Goal: Task Accomplishment & Management: Manage account settings

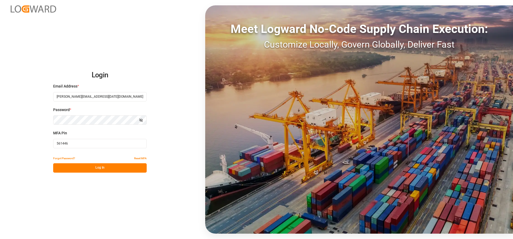
type input "561446"
click at [77, 168] on button "Log In" at bounding box center [100, 167] width 94 height 9
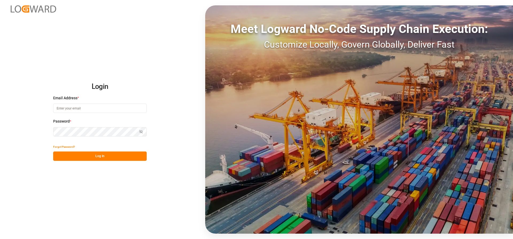
type input "[PERSON_NAME][EMAIL_ADDRESS][DATE][DOMAIN_NAME]"
click at [83, 156] on button "Log In" at bounding box center [100, 155] width 94 height 9
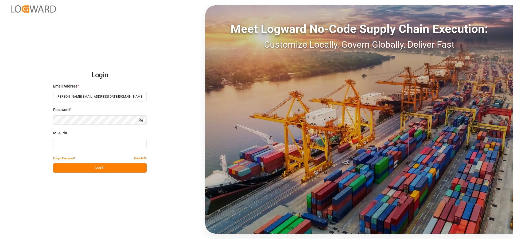
click at [71, 147] on input at bounding box center [100, 143] width 94 height 9
type input "599367"
click at [72, 163] on button "Log In" at bounding box center [100, 167] width 94 height 9
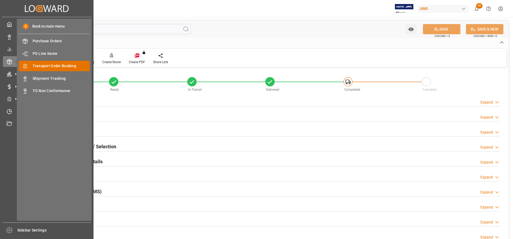
click at [46, 64] on span "Transport Order Booking" at bounding box center [61, 66] width 57 height 6
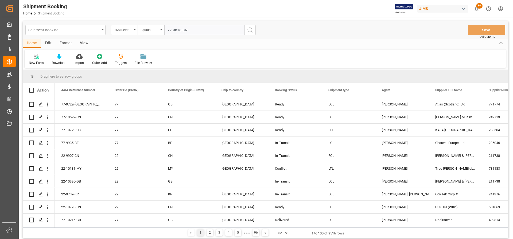
type input "77-9818-CN"
click at [248, 29] on circle "search button" at bounding box center [250, 30] width 4 height 4
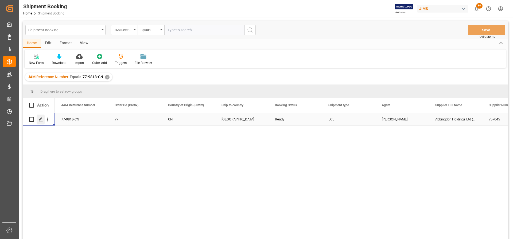
click at [40, 119] on icon "Press SPACE to select this row." at bounding box center [41, 119] width 4 height 4
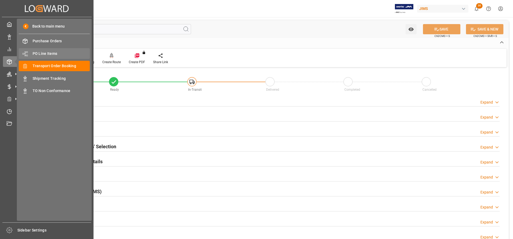
click at [49, 52] on span "PO Line Items" at bounding box center [61, 54] width 57 height 6
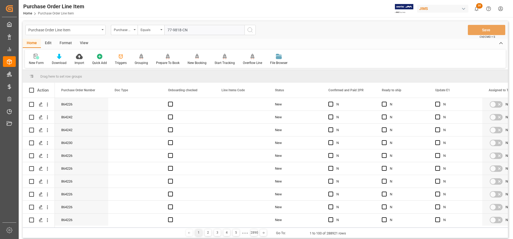
type input "77-9818-CN"
click at [251, 28] on icon "search button" at bounding box center [250, 30] width 6 height 6
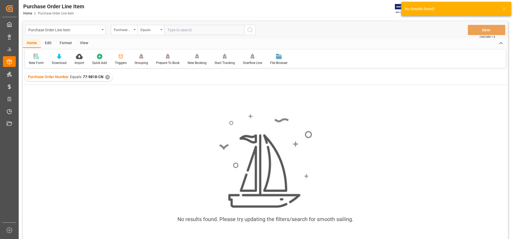
click at [105, 76] on div "✕" at bounding box center [107, 77] width 5 height 5
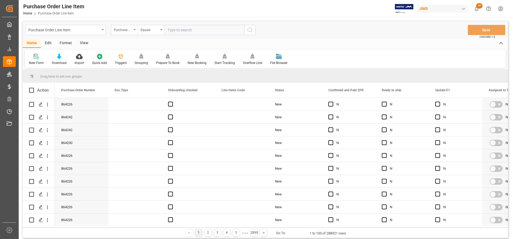
click at [134, 30] on icon "open menu" at bounding box center [135, 29] width 2 height 1
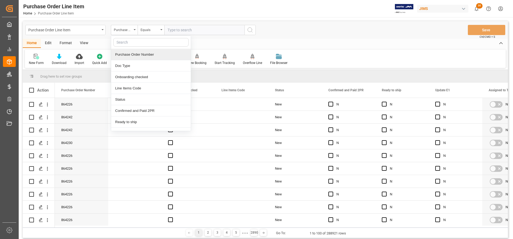
click at [128, 44] on input "text" at bounding box center [150, 42] width 75 height 9
type input "ref"
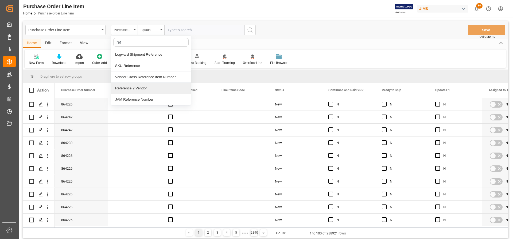
click at [128, 89] on div "Reference 2 Vendor" at bounding box center [151, 88] width 80 height 11
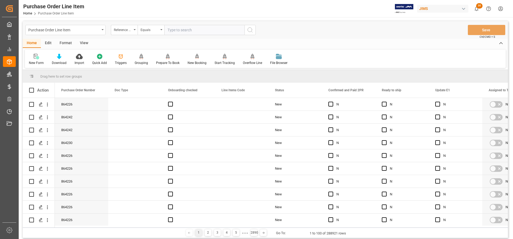
paste input "77-9818-CN"
type input "77-9818-CN"
click at [249, 28] on icon "search button" at bounding box center [250, 30] width 6 height 6
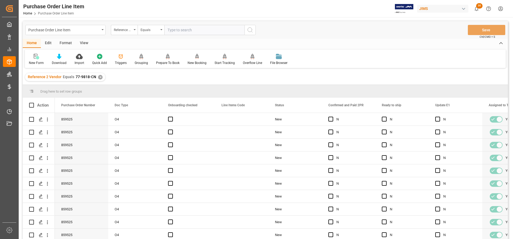
click at [83, 42] on div "View" at bounding box center [84, 43] width 16 height 9
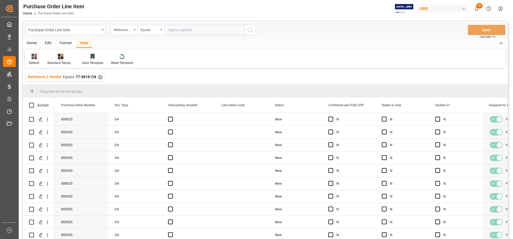
click at [57, 61] on div "Standard Templates" at bounding box center [60, 62] width 27 height 5
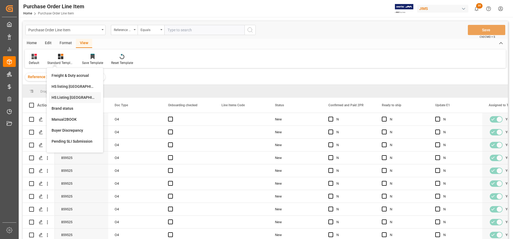
click at [62, 98] on div "HS Listing CANADA" at bounding box center [75, 98] width 47 height 6
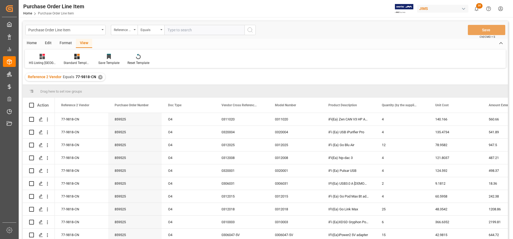
click at [29, 42] on div "Home" at bounding box center [32, 43] width 18 height 9
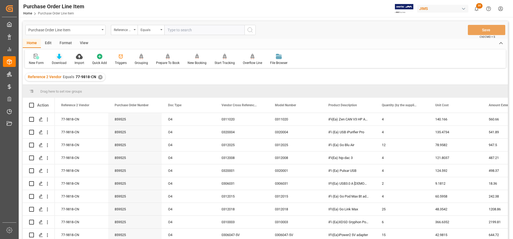
click at [59, 61] on div "Download" at bounding box center [59, 62] width 15 height 5
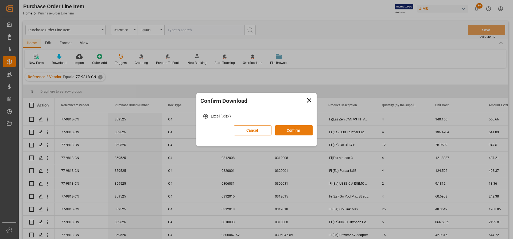
click at [285, 128] on button "Confirm" at bounding box center [293, 130] width 37 height 10
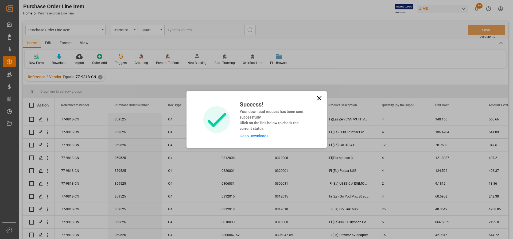
click at [245, 136] on link "Go to Downloads" at bounding box center [254, 136] width 29 height 4
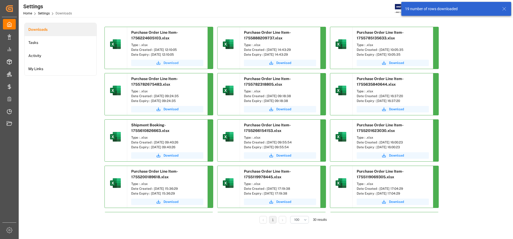
click at [171, 61] on span "Download" at bounding box center [171, 62] width 15 height 5
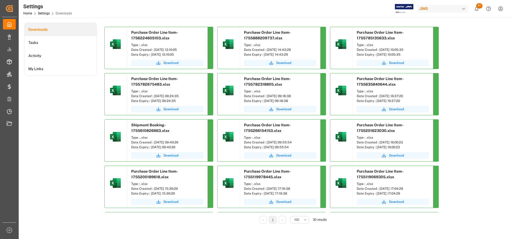
click at [78, 100] on div "Downloads Tasks Activity My Links" at bounding box center [60, 127] width 72 height 208
click at [166, 63] on span "Download" at bounding box center [171, 62] width 15 height 5
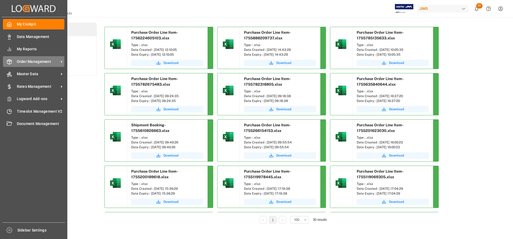
click at [39, 62] on span "Order Management" at bounding box center [38, 62] width 42 height 6
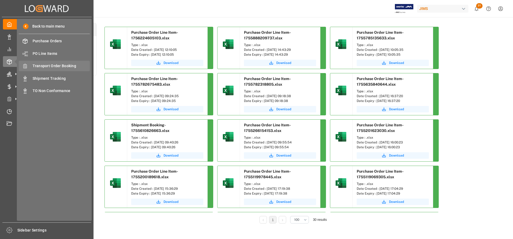
click at [58, 68] on span "Transport Order Booking" at bounding box center [61, 66] width 57 height 6
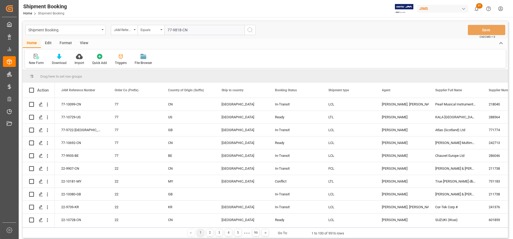
type input "77-9818-CN"
click at [251, 28] on circle "search button" at bounding box center [250, 30] width 4 height 4
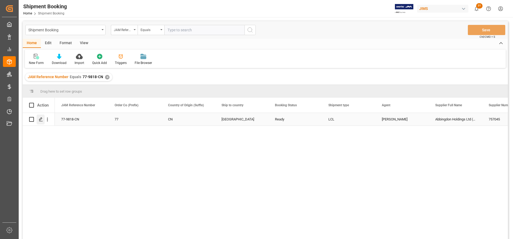
click at [41, 119] on polygon "Press SPACE to select this row." at bounding box center [40, 119] width 3 height 3
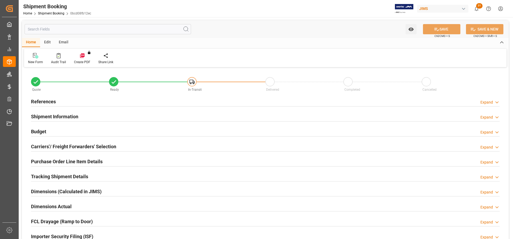
type input "0"
type input "5"
type input "26.08.2025"
click at [49, 104] on h2 "References" at bounding box center [43, 101] width 25 height 7
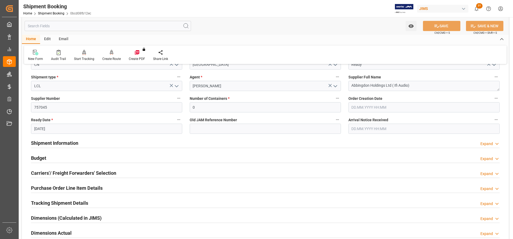
scroll to position [107, 0]
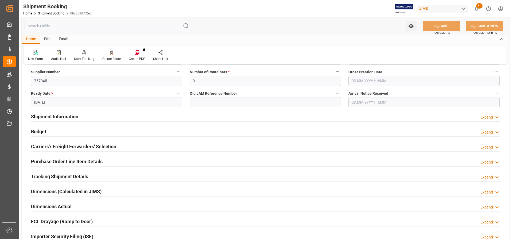
click at [61, 114] on h2 "Shipment Information" at bounding box center [54, 116] width 47 height 7
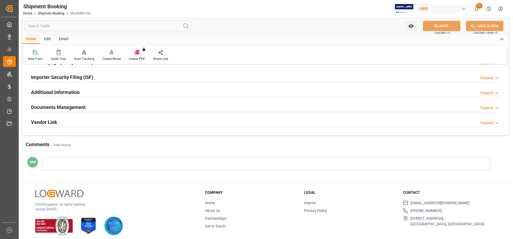
scroll to position [485, 0]
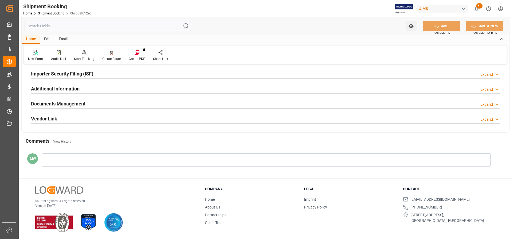
click at [58, 102] on h2 "Documents Management" at bounding box center [58, 103] width 55 height 7
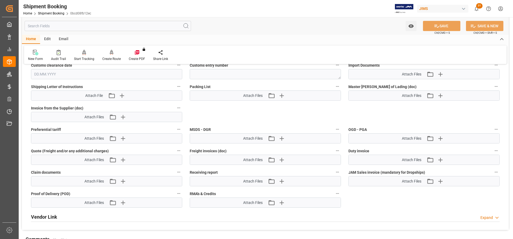
scroll to position [646, 0]
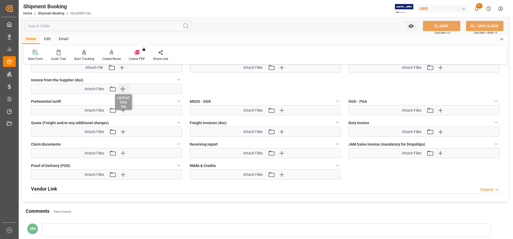
click at [123, 88] on icon "button" at bounding box center [122, 88] width 9 height 9
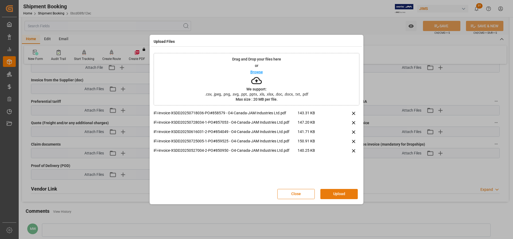
click at [339, 193] on button "Upload" at bounding box center [338, 194] width 37 height 10
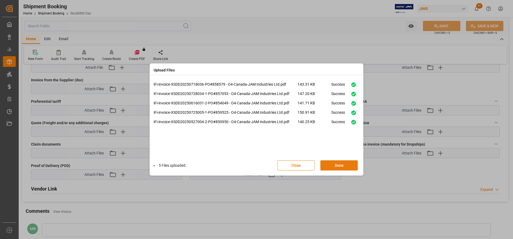
click at [332, 164] on button "Done" at bounding box center [338, 165] width 37 height 10
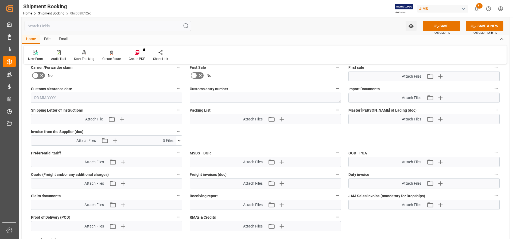
scroll to position [592, 0]
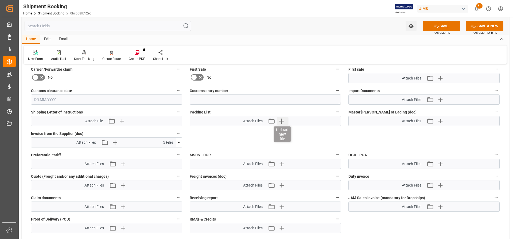
click at [280, 122] on icon "button" at bounding box center [281, 121] width 9 height 9
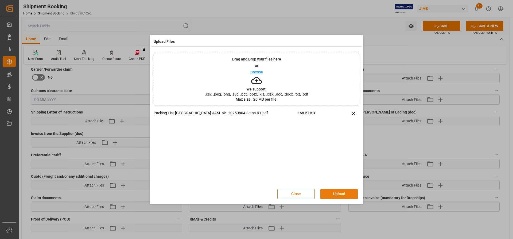
click at [334, 193] on button "Upload" at bounding box center [338, 194] width 37 height 10
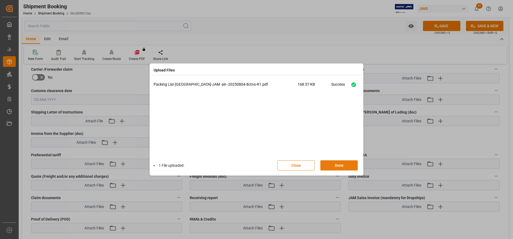
click at [336, 167] on button "Done" at bounding box center [338, 165] width 37 height 10
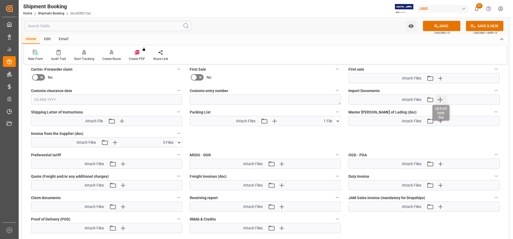
click at [439, 97] on icon "button" at bounding box center [440, 99] width 9 height 9
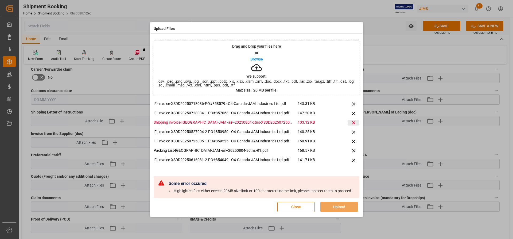
click at [354, 120] on icon at bounding box center [354, 123] width 6 height 6
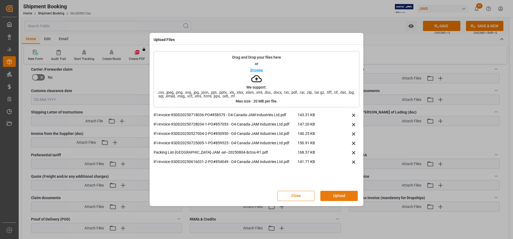
click at [335, 194] on button "Upload" at bounding box center [338, 196] width 37 height 10
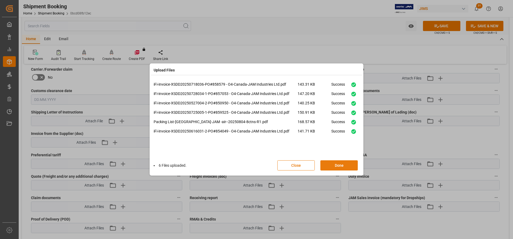
click at [342, 167] on button "Done" at bounding box center [338, 165] width 37 height 10
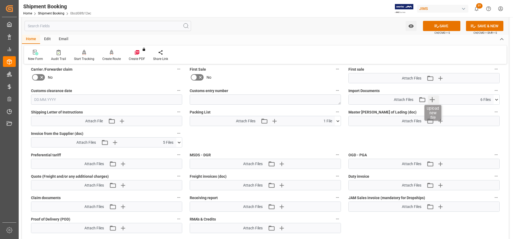
click at [432, 98] on icon "button" at bounding box center [432, 99] width 9 height 9
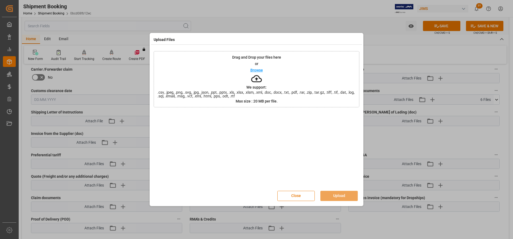
click at [391, 141] on div "Upload Files Drag and Drop your files here or Browse We support: .csv, .jpeg, .…" at bounding box center [256, 119] width 513 height 239
click at [297, 193] on button "Close" at bounding box center [295, 196] width 37 height 10
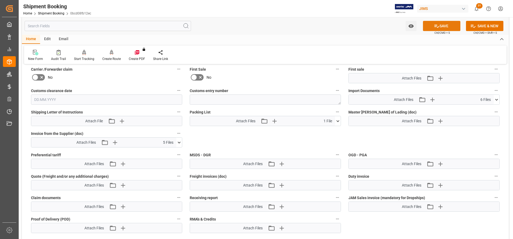
click at [449, 26] on button "SAVE" at bounding box center [441, 26] width 37 height 10
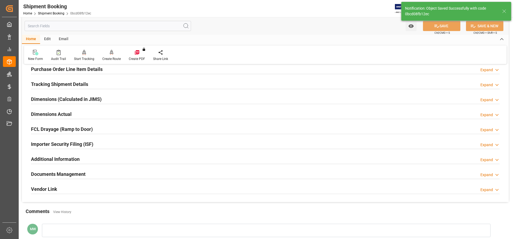
scroll to position [92, 0]
click at [65, 167] on div "Documents Management Expand" at bounding box center [265, 173] width 476 height 15
click at [63, 175] on h2 "Documents Management" at bounding box center [58, 173] width 55 height 7
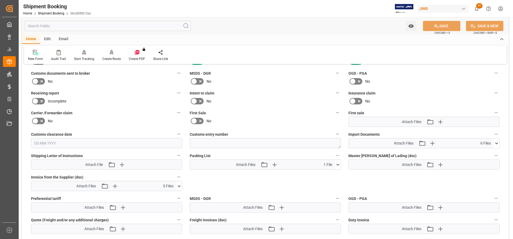
scroll to position [226, 0]
click at [437, 142] on button "Upload new file" at bounding box center [433, 142] width 11 height 9
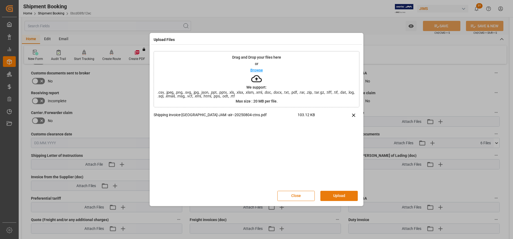
click at [338, 194] on button "Upload" at bounding box center [338, 196] width 37 height 10
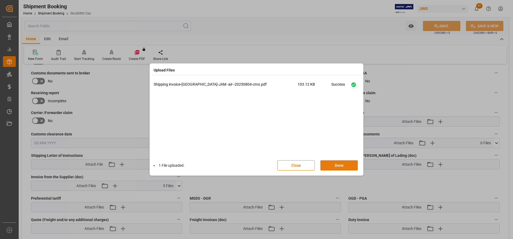
click at [334, 163] on button "Done" at bounding box center [338, 165] width 37 height 10
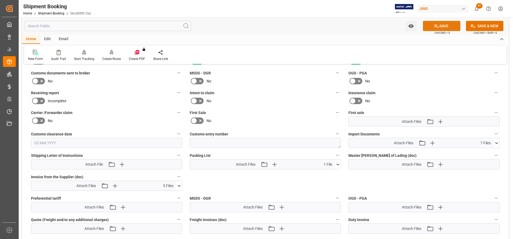
click at [455, 24] on button "SAVE" at bounding box center [441, 26] width 37 height 10
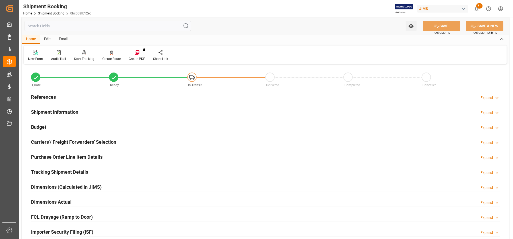
scroll to position [0, 0]
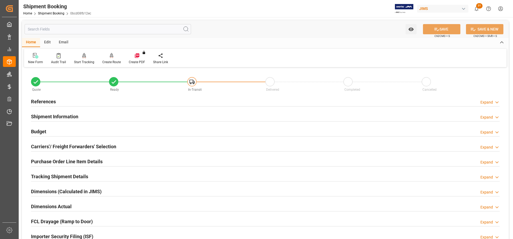
click at [49, 101] on h2 "References" at bounding box center [43, 101] width 25 height 7
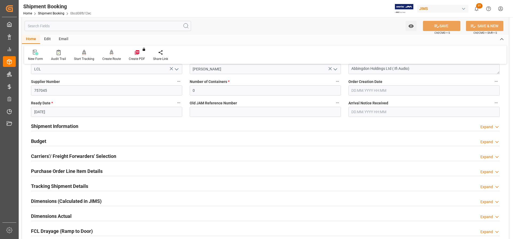
scroll to position [134, 0]
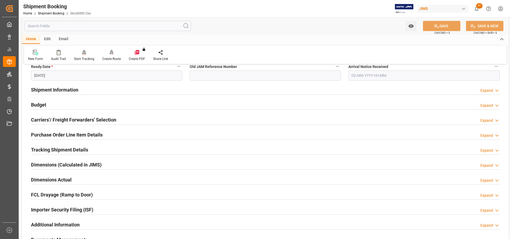
click at [64, 89] on h2 "Shipment Information" at bounding box center [54, 89] width 47 height 7
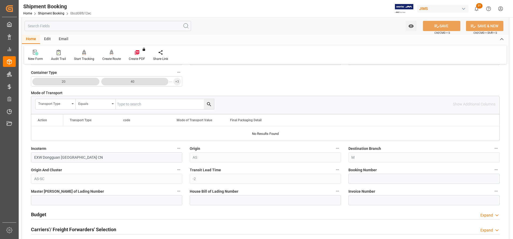
scroll to position [241, 0]
click at [352, 175] on input at bounding box center [423, 178] width 151 height 10
paste input "1ZHV24516716619679"
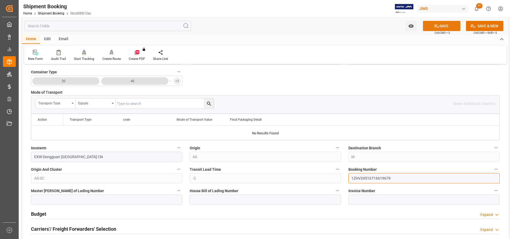
type input "1ZHV24516716619679"
click at [440, 28] on button "SAVE" at bounding box center [441, 26] width 37 height 10
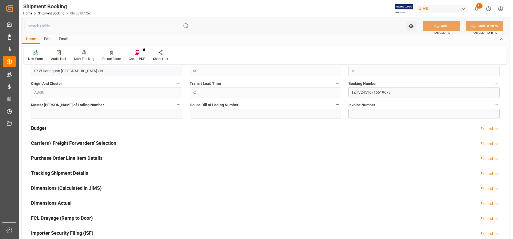
scroll to position [347, 0]
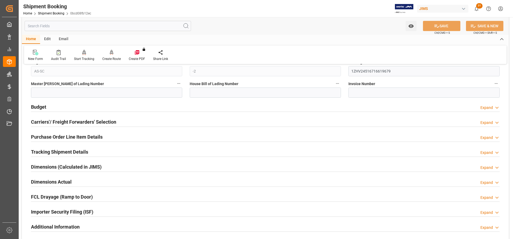
click at [40, 109] on h2 "Budget" at bounding box center [38, 106] width 15 height 7
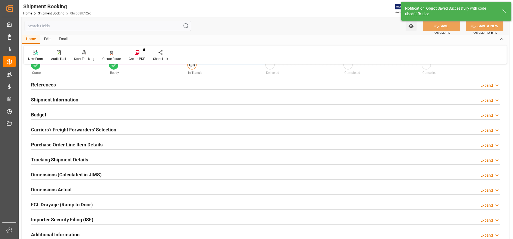
scroll to position [0, 0]
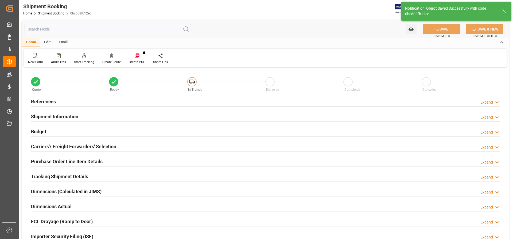
click at [61, 145] on h2 "Carriers'/ Freight Forwarders' Selection" at bounding box center [73, 146] width 85 height 7
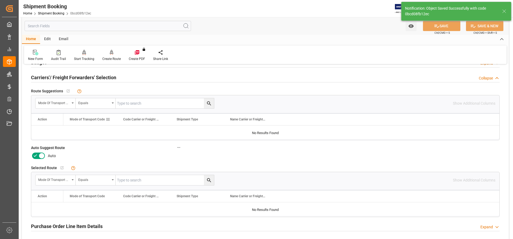
scroll to position [80, 0]
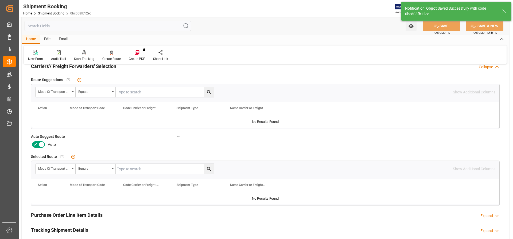
click at [41, 144] on icon at bounding box center [41, 144] width 6 height 6
click at [0, 0] on input "checkbox" at bounding box center [0, 0] width 0 height 0
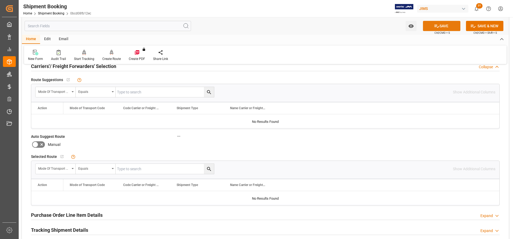
click at [446, 24] on button "SAVE" at bounding box center [441, 26] width 37 height 10
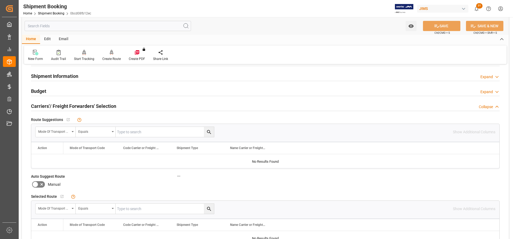
scroll to position [0, 0]
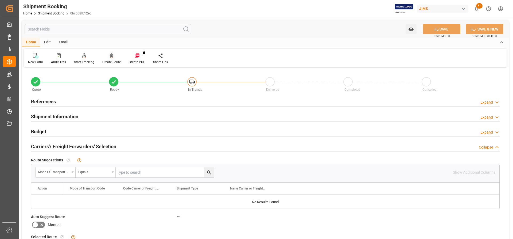
click at [111, 59] on div "Create Route" at bounding box center [111, 59] width 26 height 12
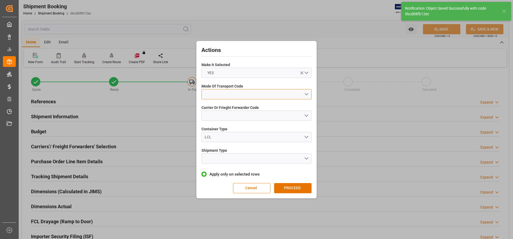
click at [278, 92] on button "open menu" at bounding box center [257, 94] width 110 height 10
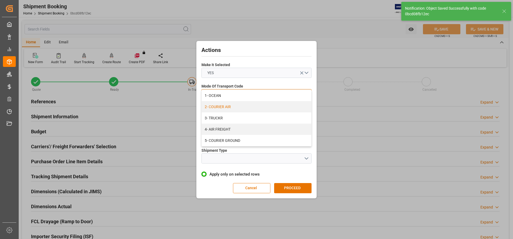
click at [218, 106] on div "2- COURIER AIR" at bounding box center [257, 106] width 110 height 11
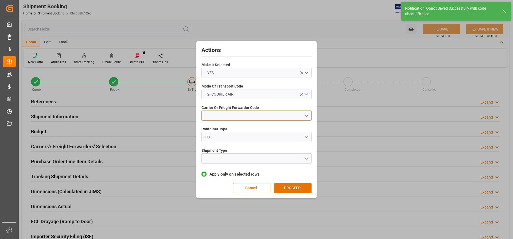
click at [221, 117] on button "open menu" at bounding box center [257, 115] width 110 height 10
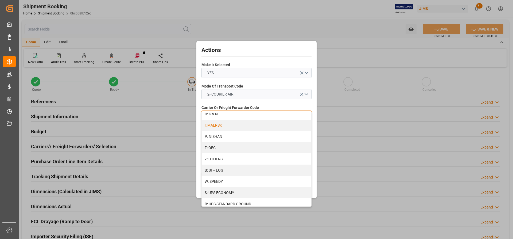
scroll to position [292, 0]
click at [231, 185] on div "R: UPS STANDARD GROUND" at bounding box center [257, 183] width 110 height 11
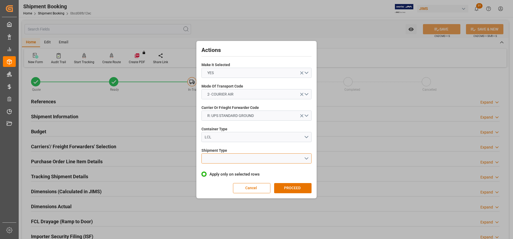
click at [253, 158] on button "open menu" at bounding box center [257, 158] width 110 height 10
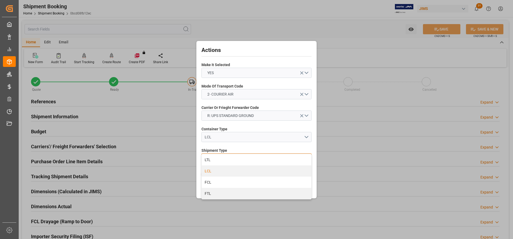
click at [216, 172] on div "LCL" at bounding box center [257, 170] width 110 height 11
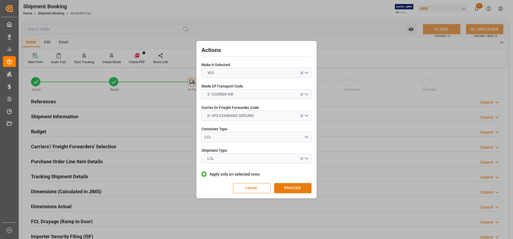
click at [295, 186] on button "PROCEED" at bounding box center [292, 188] width 37 height 10
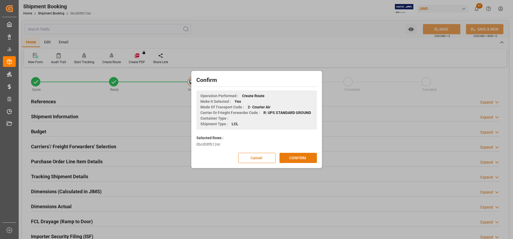
click at [299, 155] on button "CONFIRM" at bounding box center [298, 158] width 37 height 10
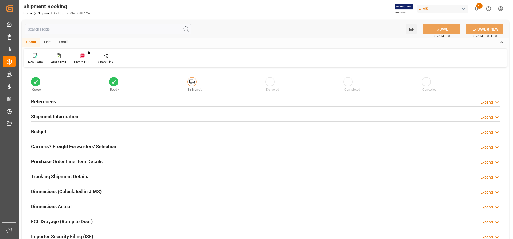
type input "19"
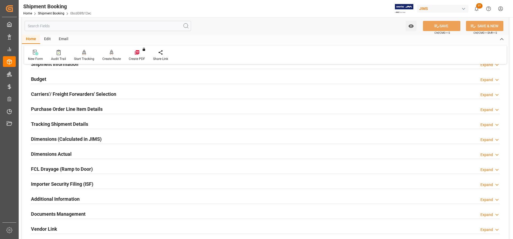
scroll to position [53, 0]
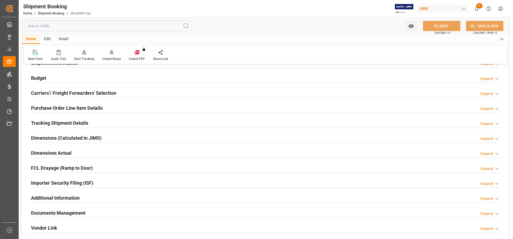
click at [57, 107] on h2 "Purchase Order Line Item Details" at bounding box center [67, 107] width 72 height 7
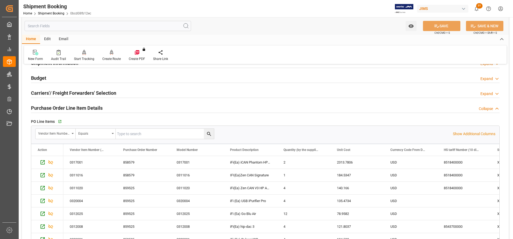
click at [72, 88] on div "Carriers'/ Freight Forwarders' Selection" at bounding box center [73, 92] width 85 height 10
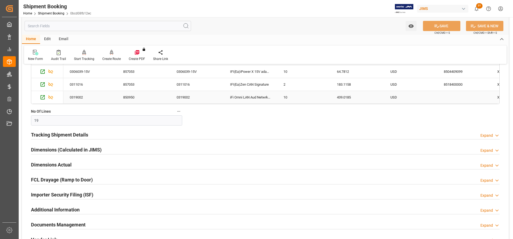
scroll to position [347, 0]
click at [52, 134] on h2 "Tracking Shipment Details" at bounding box center [59, 133] width 57 height 7
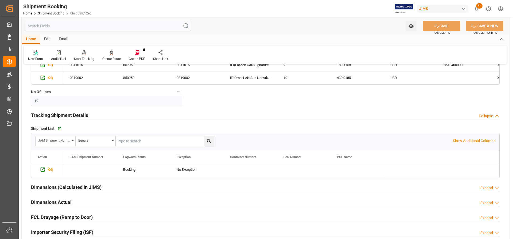
scroll to position [401, 0]
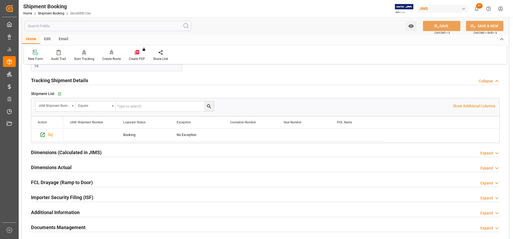
click at [42, 165] on h2 "Dimensions Actual" at bounding box center [51, 167] width 41 height 7
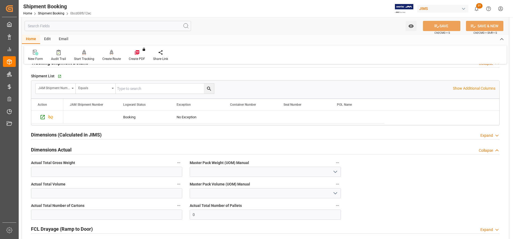
scroll to position [428, 0]
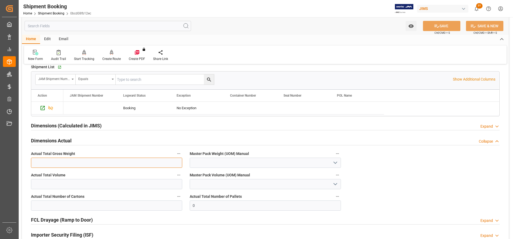
click at [43, 163] on input "text" at bounding box center [106, 162] width 151 height 10
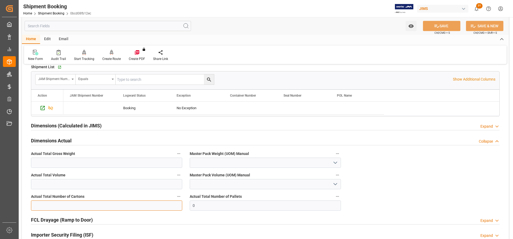
click at [38, 206] on input "text" at bounding box center [106, 205] width 151 height 10
type input "121"
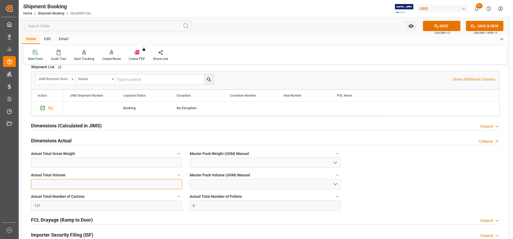
click at [36, 184] on input "text" at bounding box center [106, 184] width 151 height 10
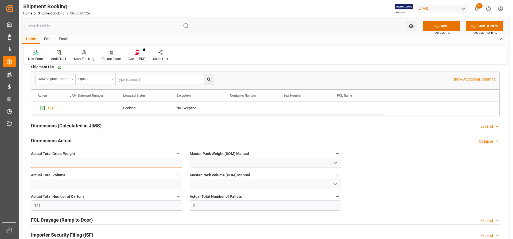
click at [44, 162] on input "text" at bounding box center [106, 162] width 151 height 10
type input "98"
click at [449, 26] on button "SAVE" at bounding box center [441, 26] width 37 height 10
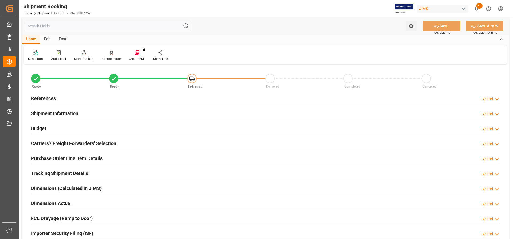
scroll to position [0, 0]
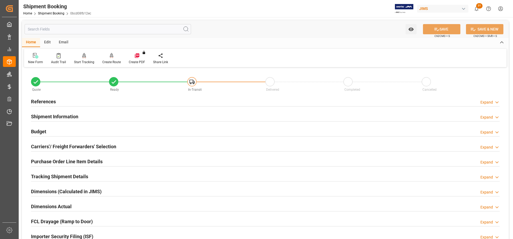
click at [38, 98] on h2 "References" at bounding box center [43, 101] width 25 height 7
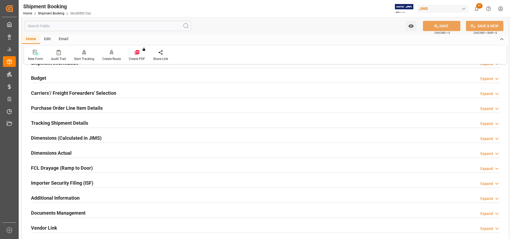
scroll to position [187, 0]
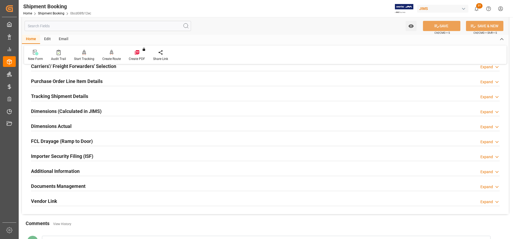
click at [53, 95] on h2 "Tracking Shipment Details" at bounding box center [59, 95] width 57 height 7
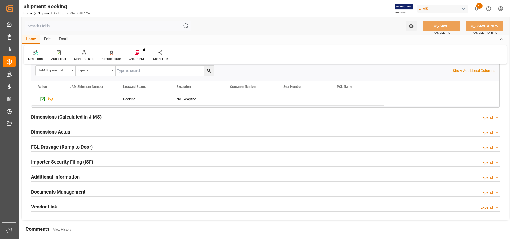
scroll to position [241, 0]
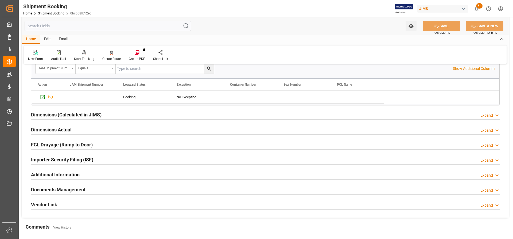
click at [52, 128] on h2 "Dimensions Actual" at bounding box center [51, 129] width 41 height 7
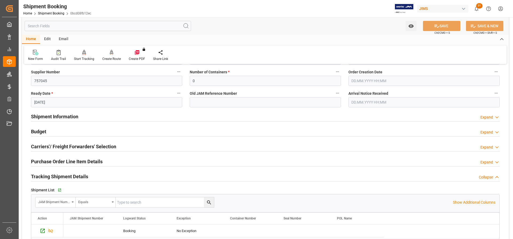
scroll to position [27, 0]
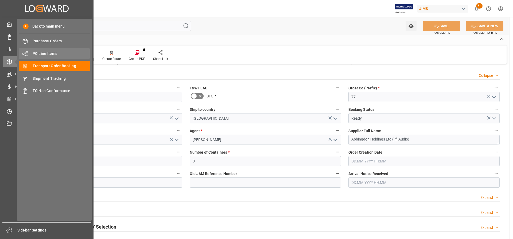
click at [46, 52] on span "PO Line Items" at bounding box center [61, 54] width 57 height 6
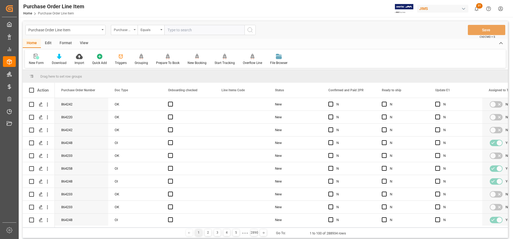
click at [133, 29] on div "Purchase Order Number" at bounding box center [124, 30] width 27 height 10
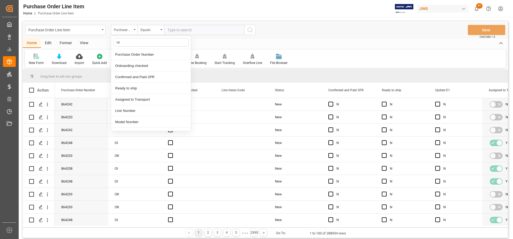
type input "ref"
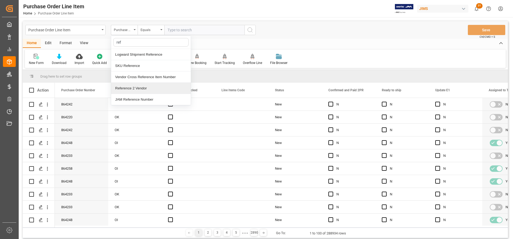
click at [140, 89] on div "Reference 2 Vendor" at bounding box center [151, 88] width 80 height 11
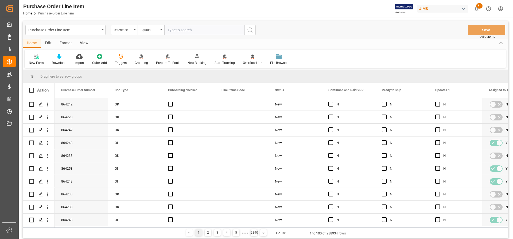
click at [168, 32] on input "text" at bounding box center [204, 30] width 80 height 10
paste input "77-10553-[GEOGRAPHIC_DATA]"
type input "77-10553-[GEOGRAPHIC_DATA]"
click at [250, 30] on icon "search button" at bounding box center [250, 30] width 6 height 6
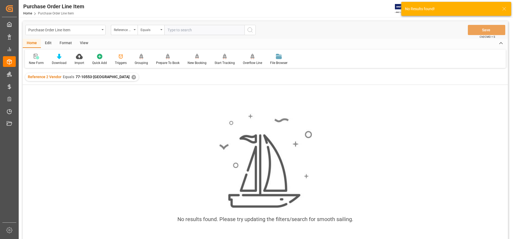
click at [131, 76] on div "✕" at bounding box center [133, 77] width 5 height 5
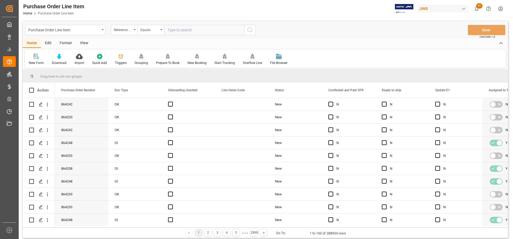
paste input "77-10553-[GEOGRAPHIC_DATA]"
click at [169, 30] on input "77-10553-[GEOGRAPHIC_DATA]" at bounding box center [204, 30] width 80 height 10
type input "77-10553-[GEOGRAPHIC_DATA]"
click at [248, 30] on icon "search button" at bounding box center [250, 30] width 6 height 6
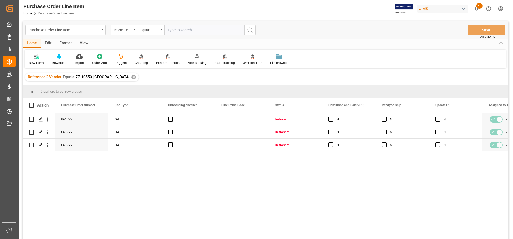
click at [87, 41] on div "View" at bounding box center [84, 43] width 16 height 9
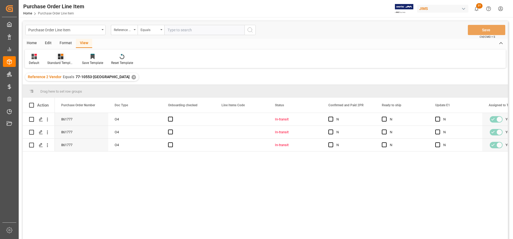
click at [57, 62] on div "Standard Templates" at bounding box center [60, 62] width 27 height 5
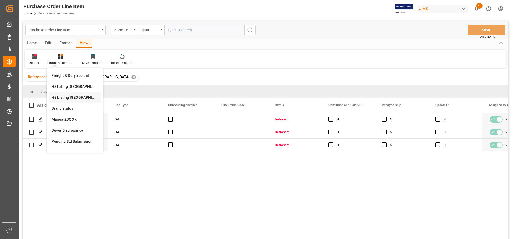
click at [70, 97] on div "HS Listing CANADA" at bounding box center [75, 98] width 47 height 6
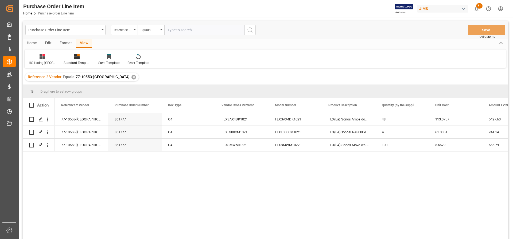
click at [32, 42] on div "Home" at bounding box center [32, 43] width 18 height 9
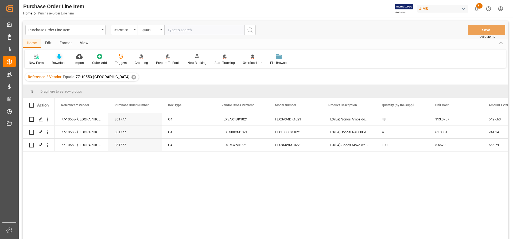
click at [57, 61] on div "Download" at bounding box center [59, 62] width 15 height 5
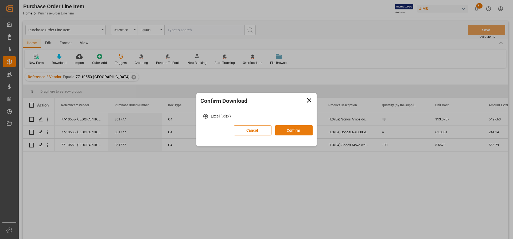
click at [288, 134] on button "Confirm" at bounding box center [293, 130] width 37 height 10
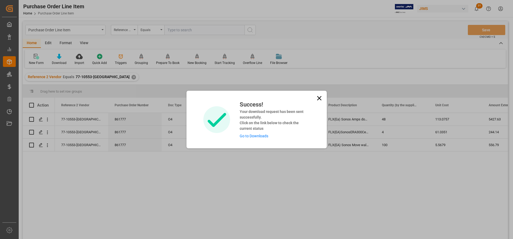
click at [251, 136] on link "Go to Downloads" at bounding box center [254, 136] width 29 height 4
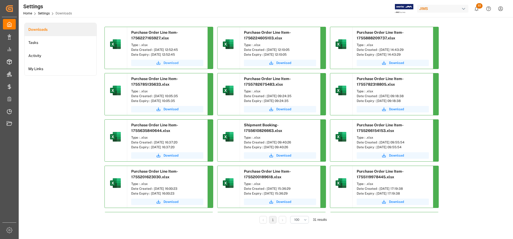
click at [171, 62] on span "Download" at bounding box center [171, 62] width 15 height 5
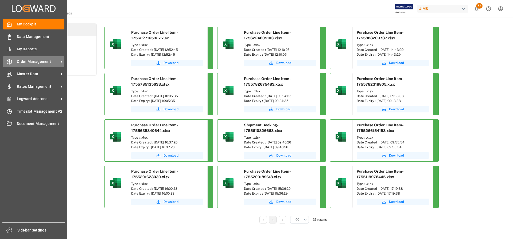
click at [34, 61] on span "Order Management" at bounding box center [38, 62] width 42 height 6
click at [55, 61] on span "Order Management" at bounding box center [38, 62] width 42 height 6
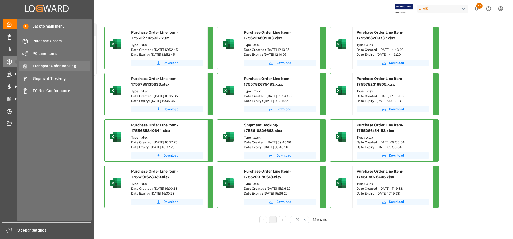
click at [53, 65] on span "Transport Order Booking" at bounding box center [61, 66] width 57 height 6
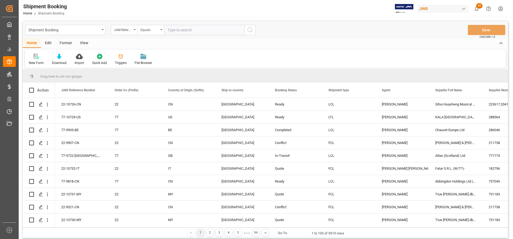
click at [180, 29] on input "text" at bounding box center [204, 30] width 80 height 10
type input "77-10553-[GEOGRAPHIC_DATA]"
click at [252, 31] on icon "search button" at bounding box center [250, 30] width 6 height 6
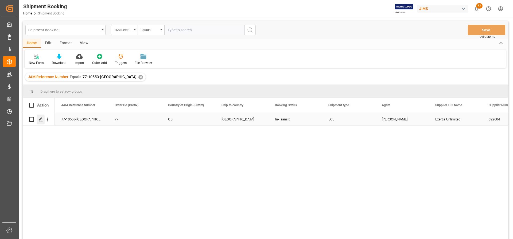
click at [41, 119] on icon "Press SPACE to select this row." at bounding box center [41, 119] width 4 height 4
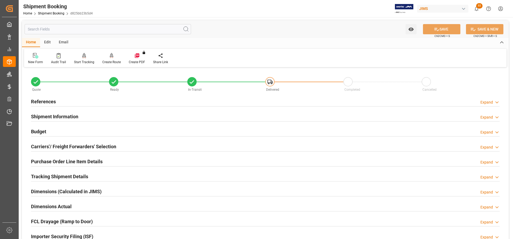
click at [58, 147] on h2 "Carriers'/ Freight Forwarders' Selection" at bounding box center [73, 146] width 85 height 7
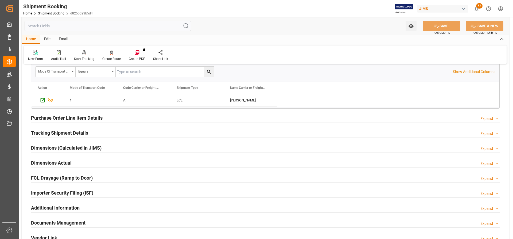
scroll to position [187, 0]
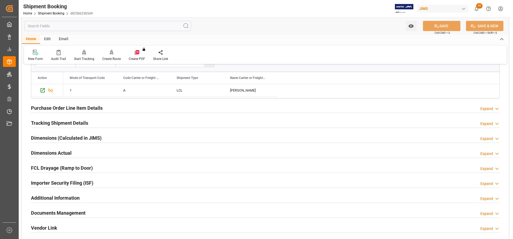
click at [48, 121] on h2 "Tracking Shipment Details" at bounding box center [59, 122] width 57 height 7
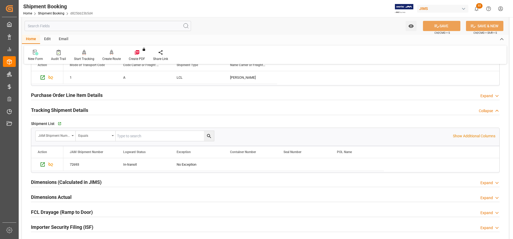
scroll to position [214, 0]
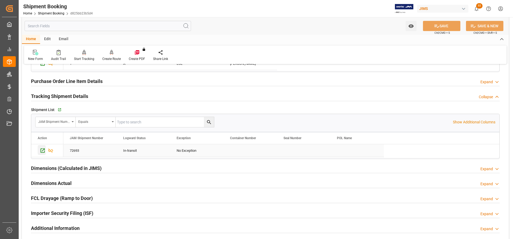
click at [42, 151] on icon "Press SPACE to select this row." at bounding box center [43, 151] width 6 height 6
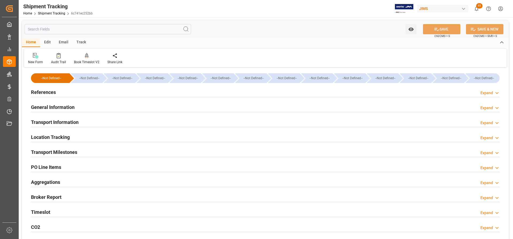
type input "[DATE] 00:00"
click at [56, 152] on h2 "Transport Milestones" at bounding box center [54, 151] width 46 height 7
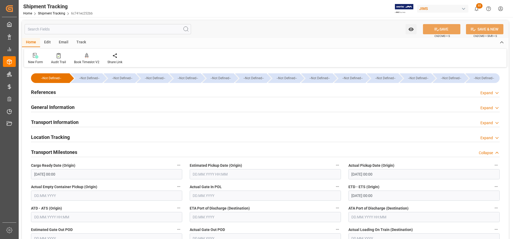
click at [54, 91] on h2 "References" at bounding box center [43, 91] width 25 height 7
